Goal: Use online tool/utility: Utilize a website feature to perform a specific function

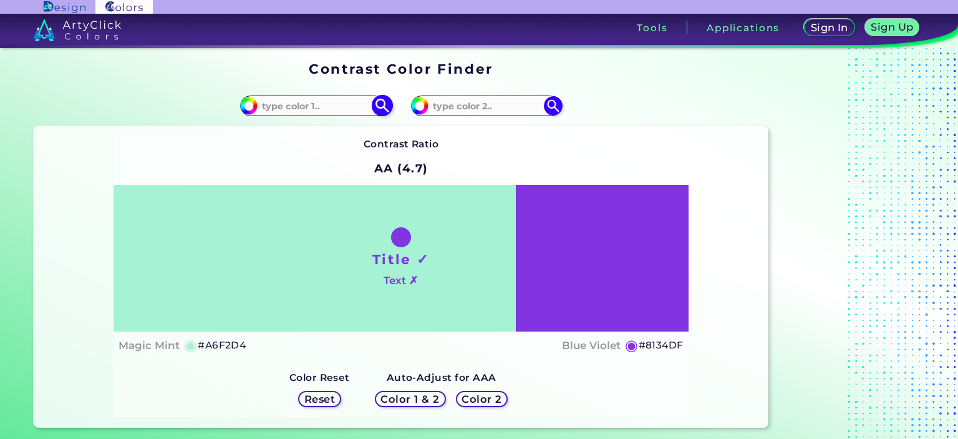
click at [313, 110] on input at bounding box center [316, 105] width 116 height 17
type input "4265ae"
click at [459, 106] on input at bounding box center [487, 105] width 116 height 17
type input "d8b090"
type input "#d8b090"
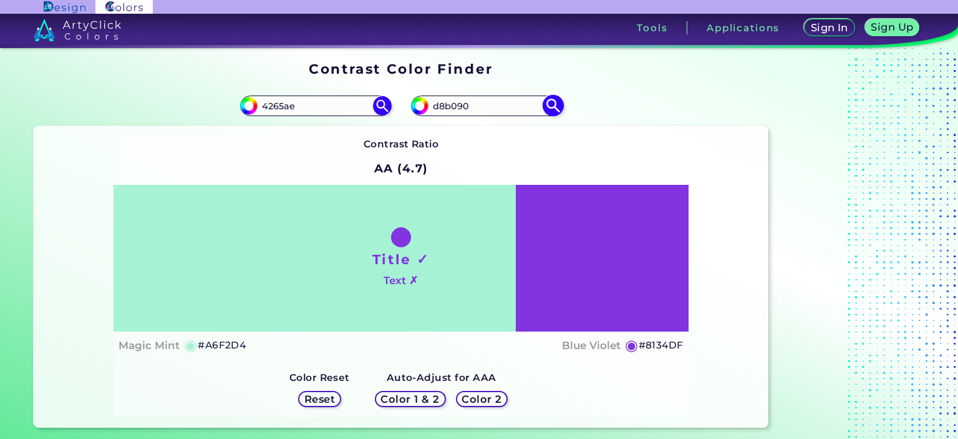
type input "#D8B090"
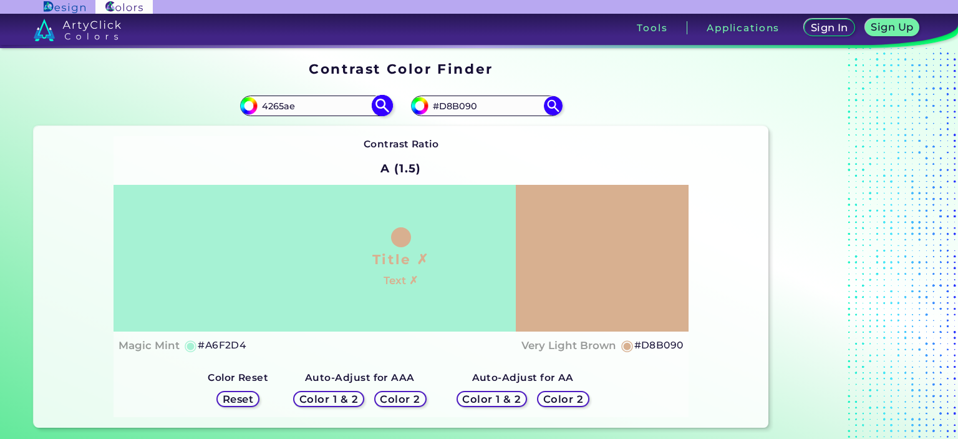
click at [376, 102] on img at bounding box center [382, 106] width 22 height 22
type input "#4265ae"
type input "#4265AE"
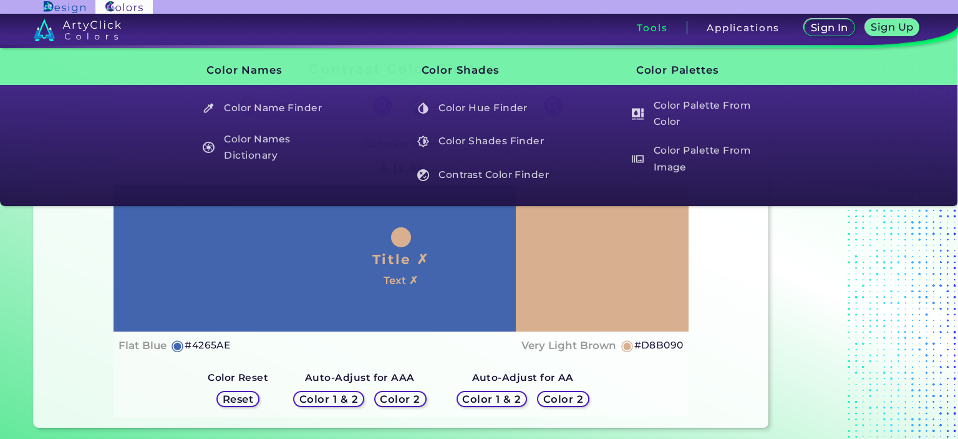
click at [648, 29] on h3 "Tools" at bounding box center [652, 27] width 31 height 9
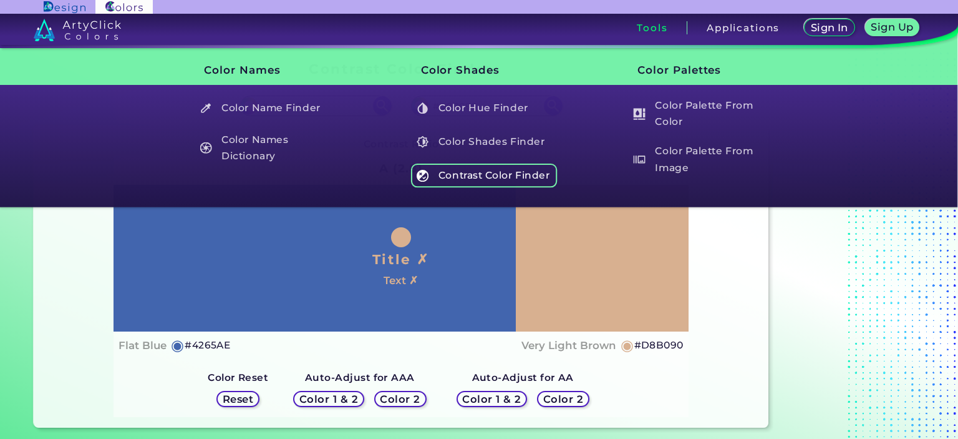
click at [494, 180] on h5 "Contrast Color Finder" at bounding box center [484, 175] width 147 height 24
